Goal: Find specific page/section: Find specific page/section

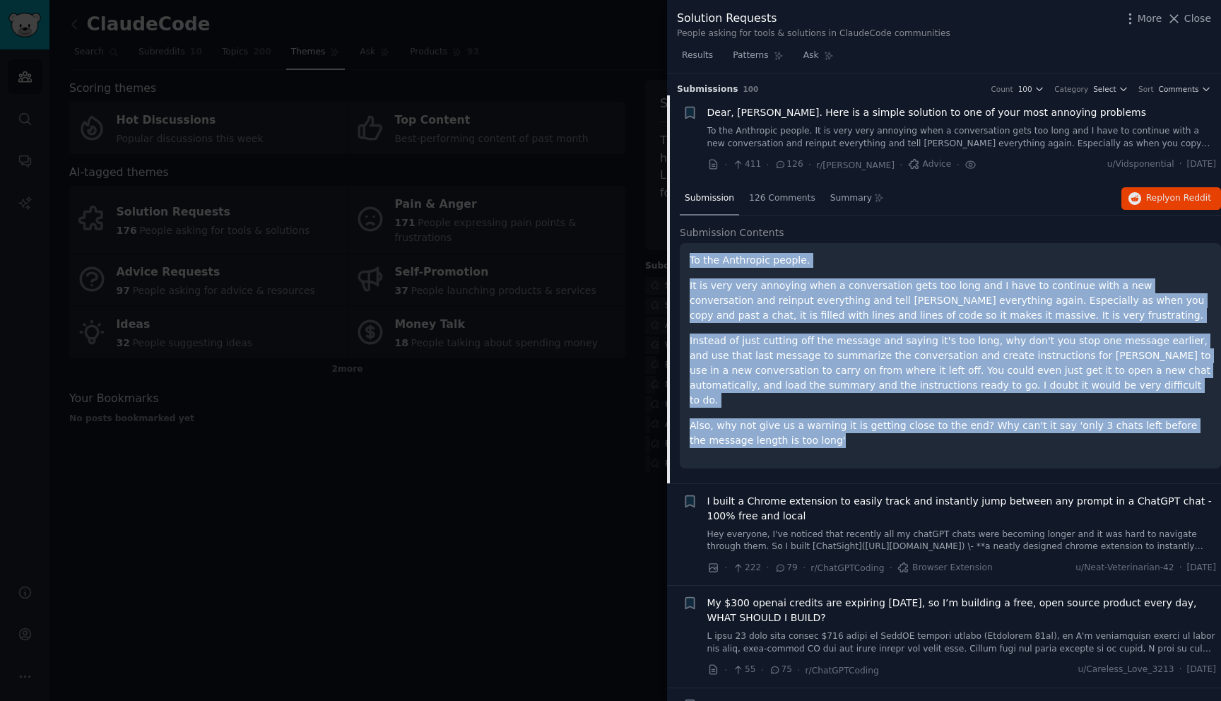
scroll to position [23, 0]
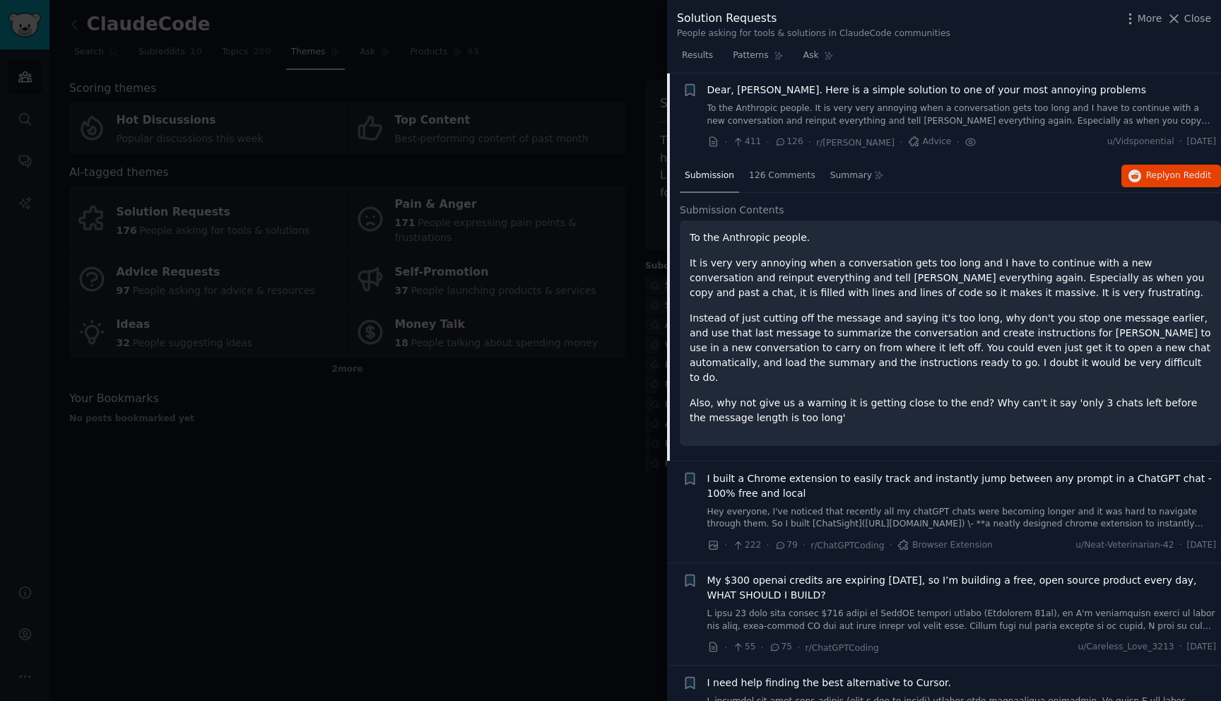
click at [133, 52] on div at bounding box center [610, 350] width 1221 height 701
click at [130, 32] on div at bounding box center [610, 350] width 1221 height 701
click at [588, 57] on div at bounding box center [610, 350] width 1221 height 701
click at [1200, 19] on div "Solution Requests People asking for tools & solutions in ClaudeCode communities…" at bounding box center [944, 350] width 554 height 701
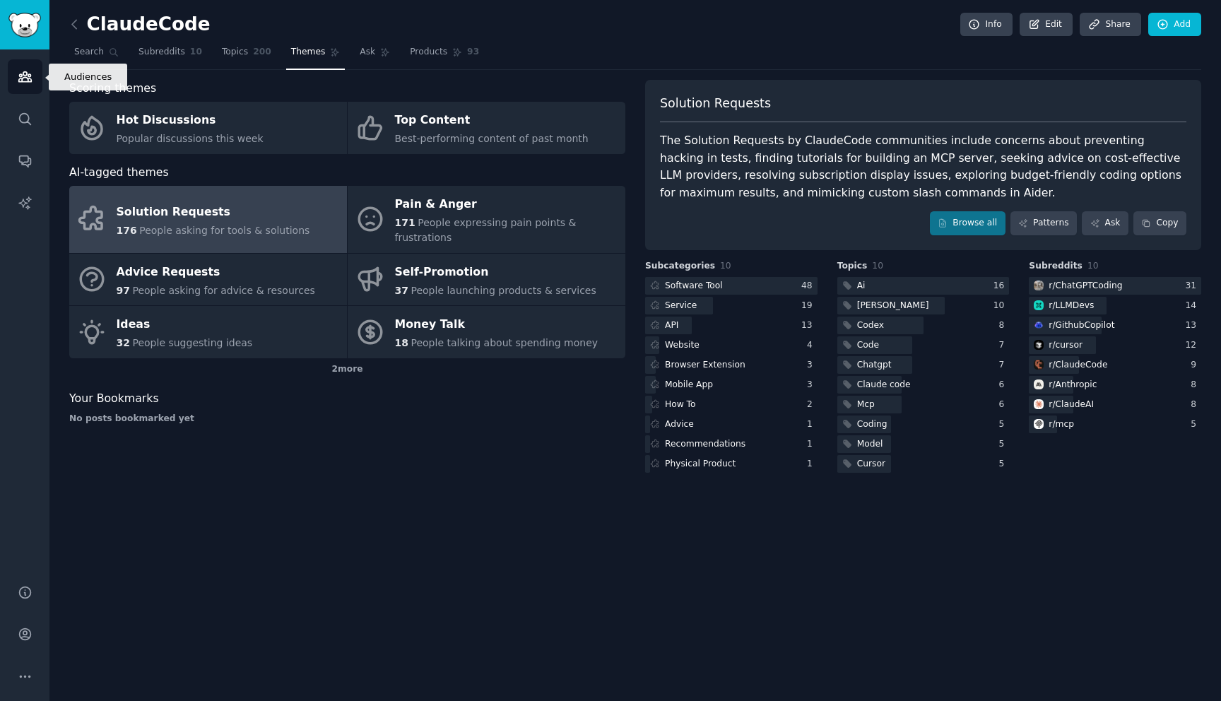
click at [28, 80] on icon "Sidebar" at bounding box center [24, 77] width 13 height 10
